Goal: Transaction & Acquisition: Purchase product/service

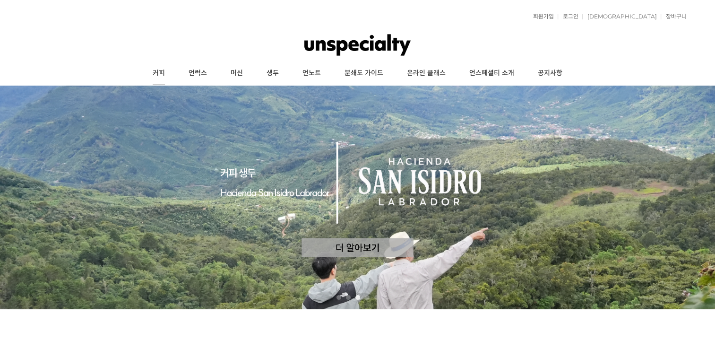
click at [160, 74] on link "커피" at bounding box center [159, 73] width 36 height 24
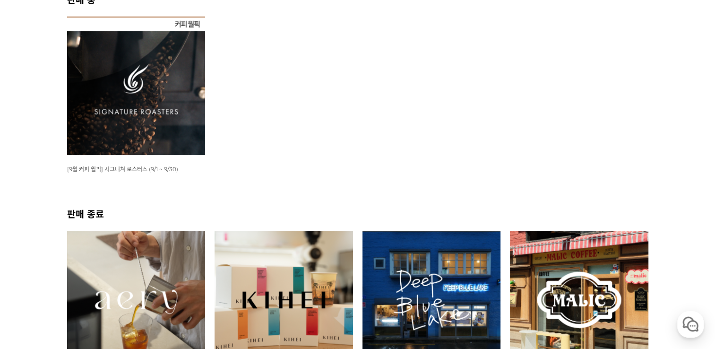
scroll to position [236, 0]
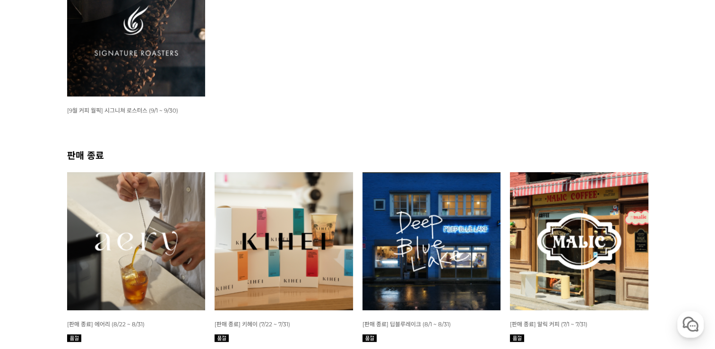
click at [161, 226] on img at bounding box center [136, 241] width 139 height 139
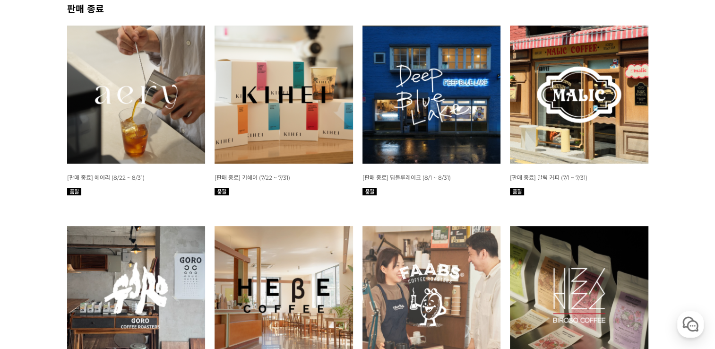
scroll to position [378, 0]
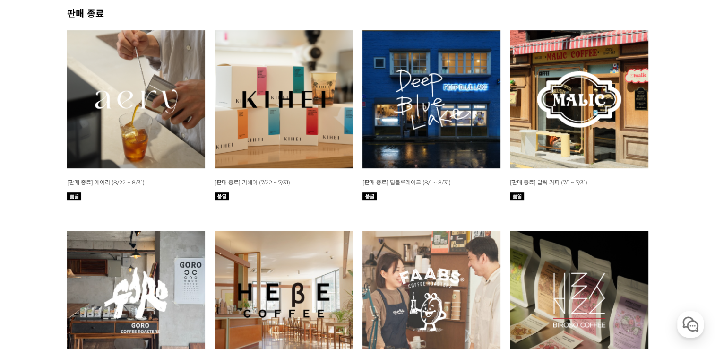
click at [610, 94] on img at bounding box center [579, 99] width 139 height 139
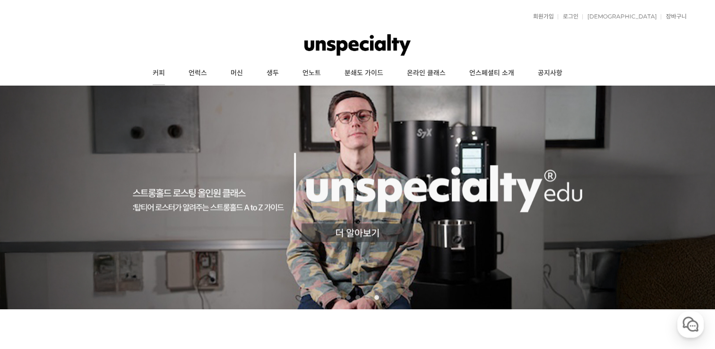
click at [159, 76] on link "커피" at bounding box center [159, 73] width 36 height 24
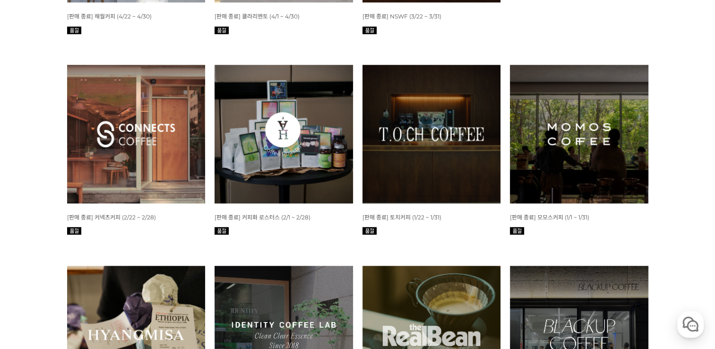
scroll to position [756, 0]
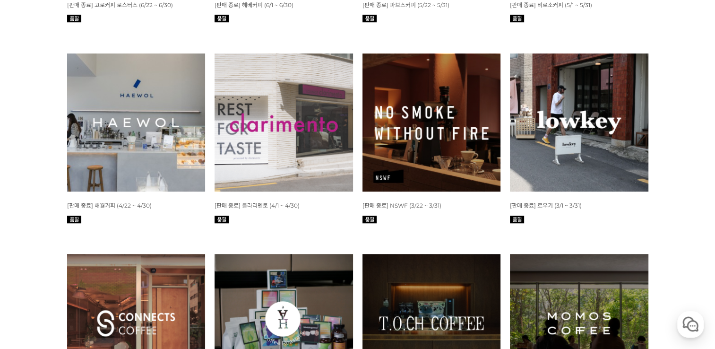
click at [126, 128] on img at bounding box center [136, 122] width 139 height 139
